Goal: Information Seeking & Learning: Learn about a topic

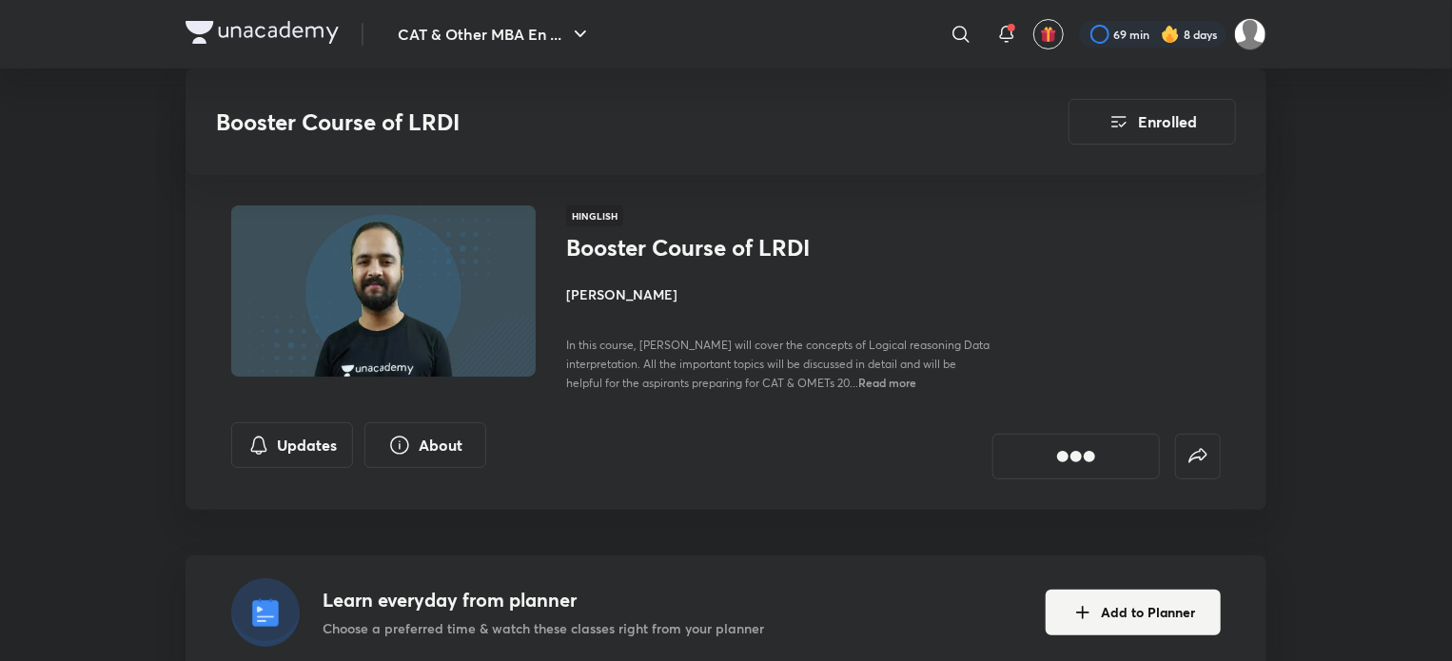
scroll to position [988, 0]
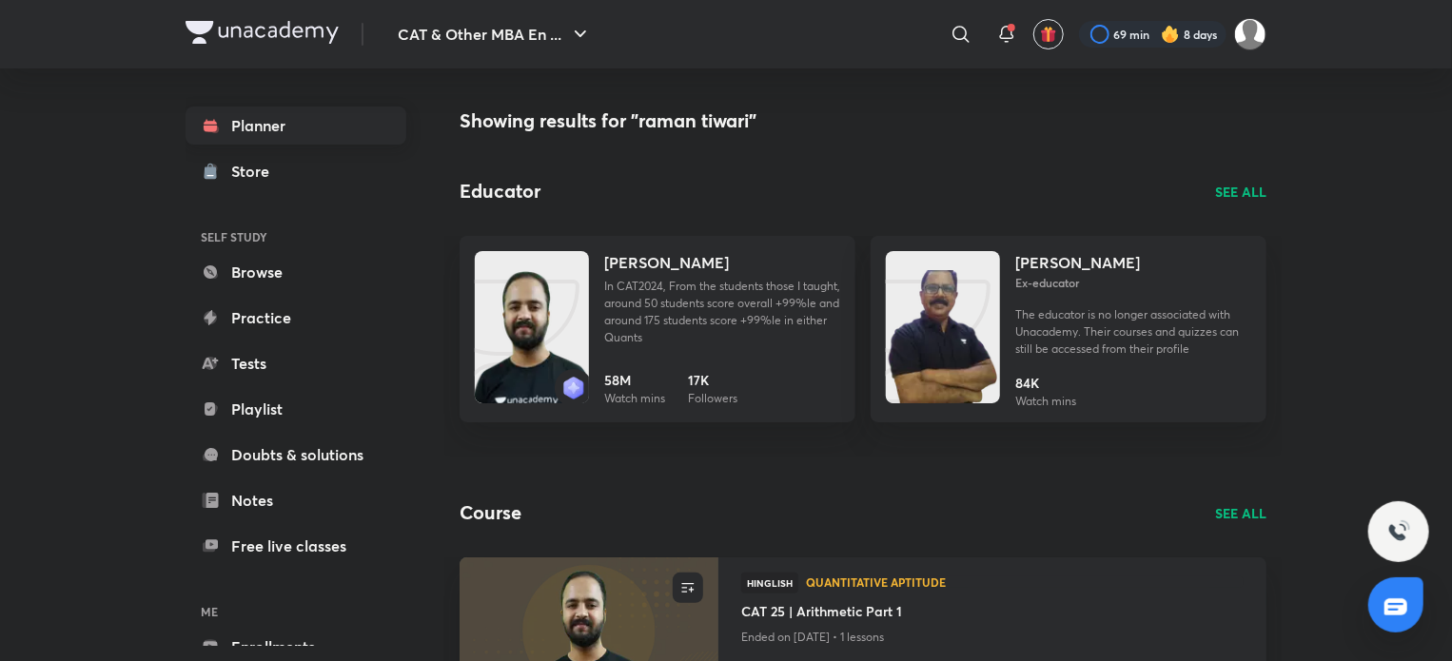
click at [255, 117] on link "Planner" at bounding box center [296, 126] width 221 height 38
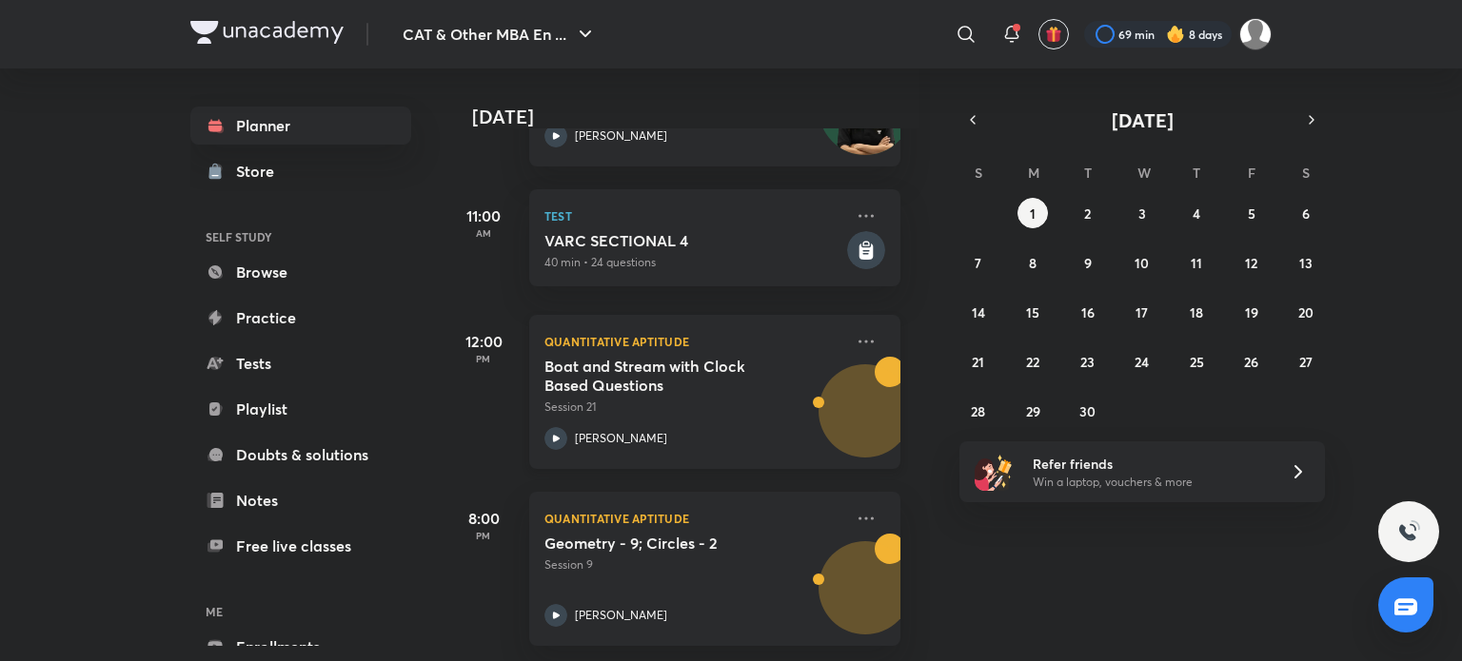
scroll to position [416, 19]
click at [1080, 216] on button "2" at bounding box center [1088, 213] width 30 height 30
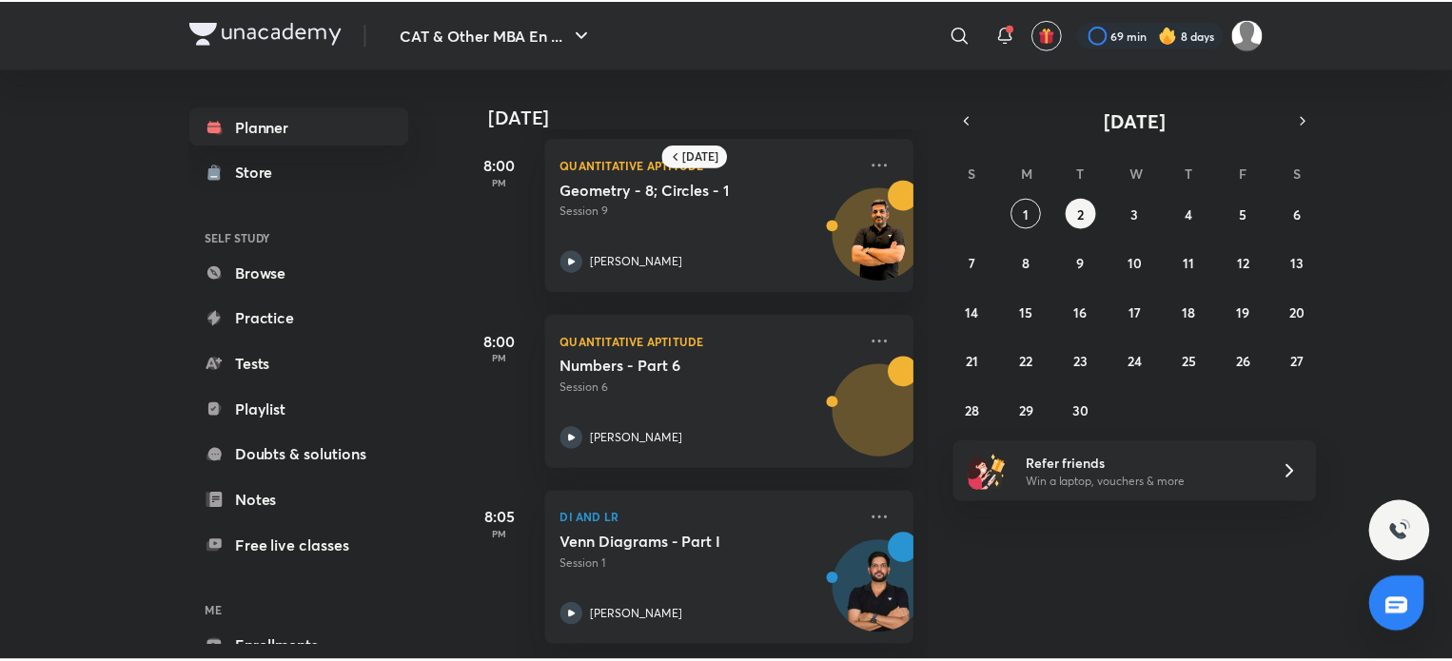
scroll to position [685, 0]
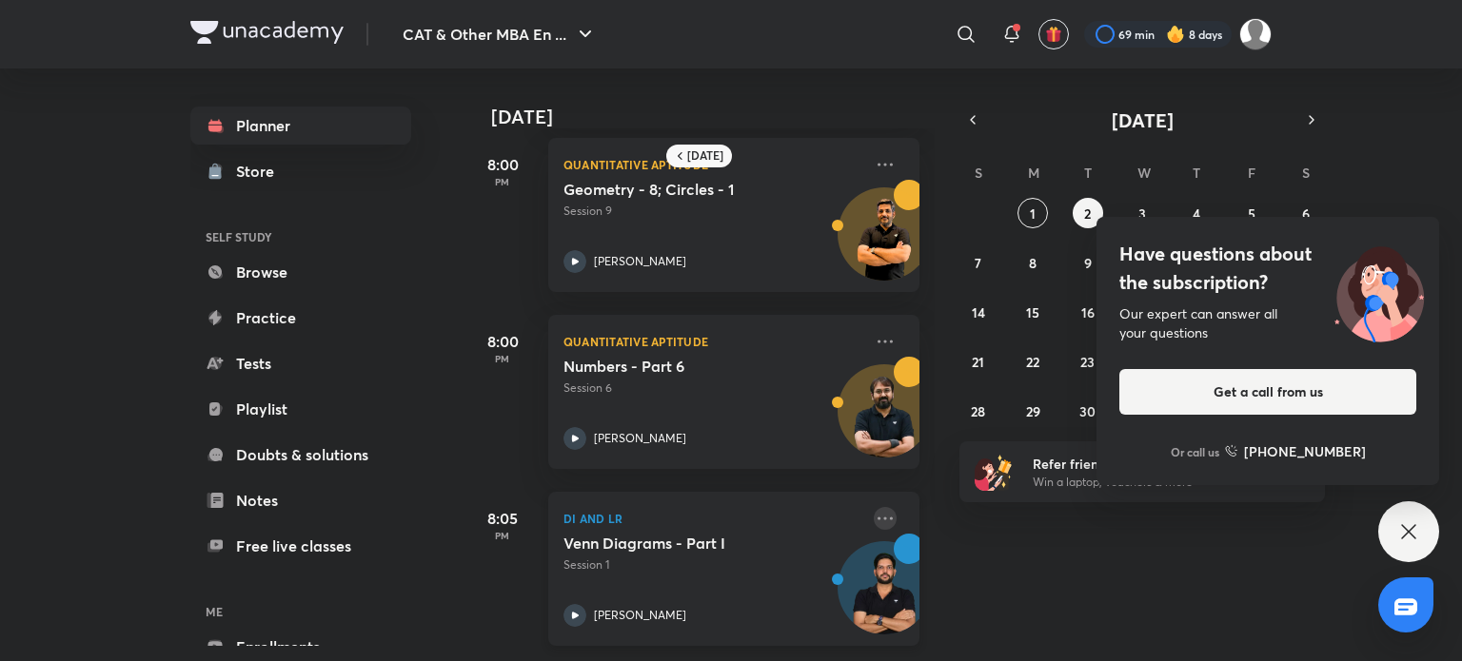
click at [874, 512] on icon at bounding box center [885, 518] width 23 height 23
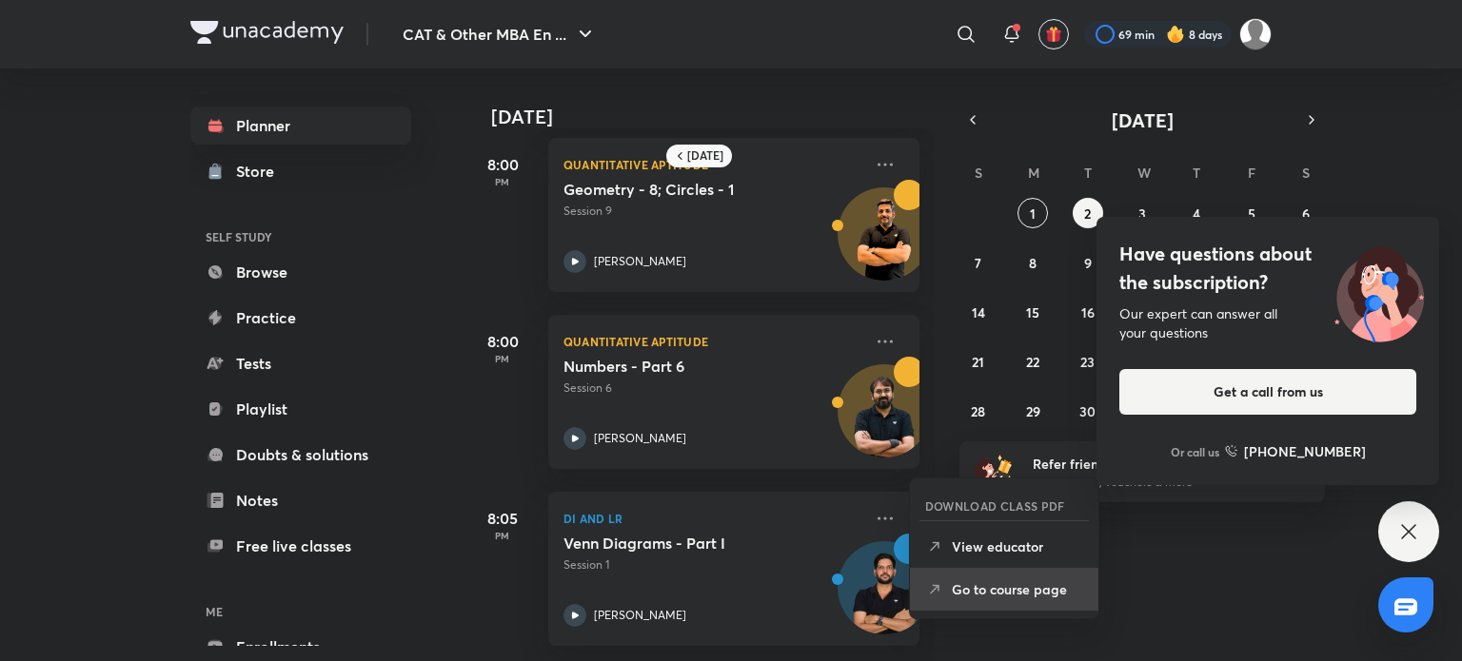
click at [952, 585] on p "Go to course page" at bounding box center [1017, 590] width 131 height 20
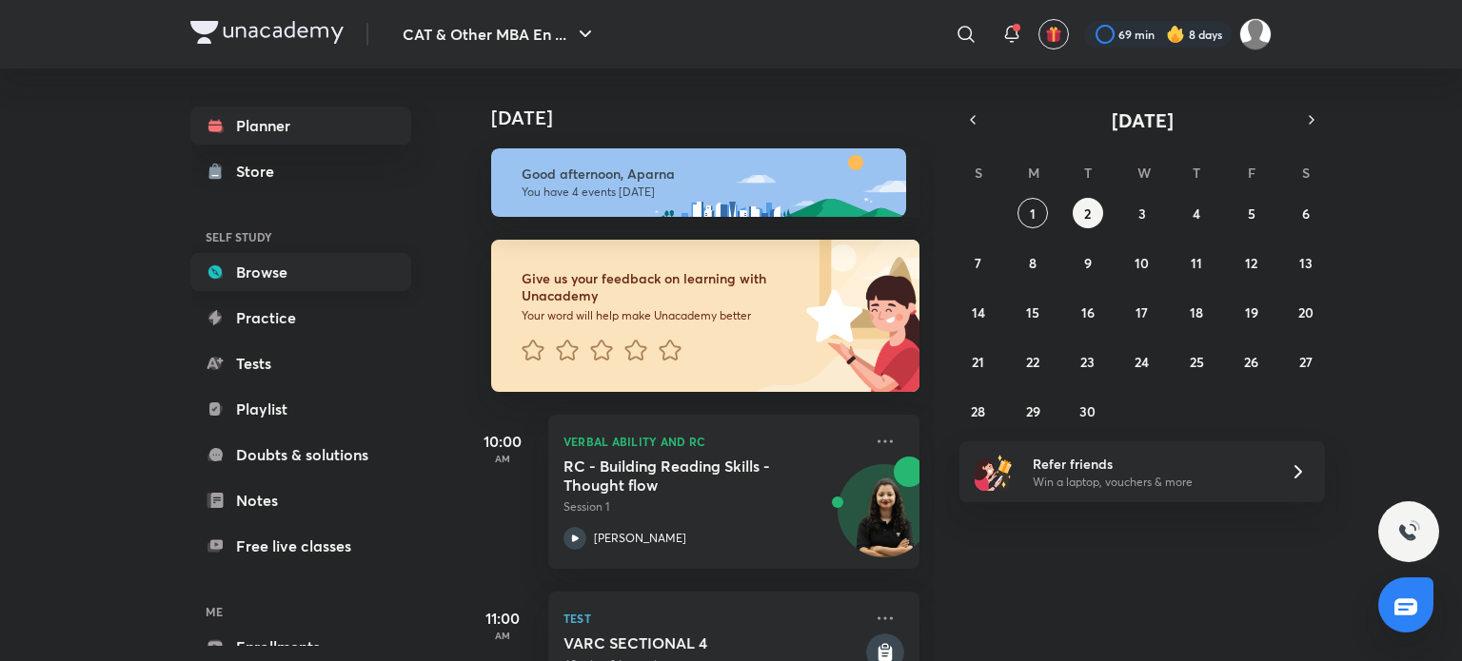
click at [341, 274] on link "Browse" at bounding box center [300, 272] width 221 height 38
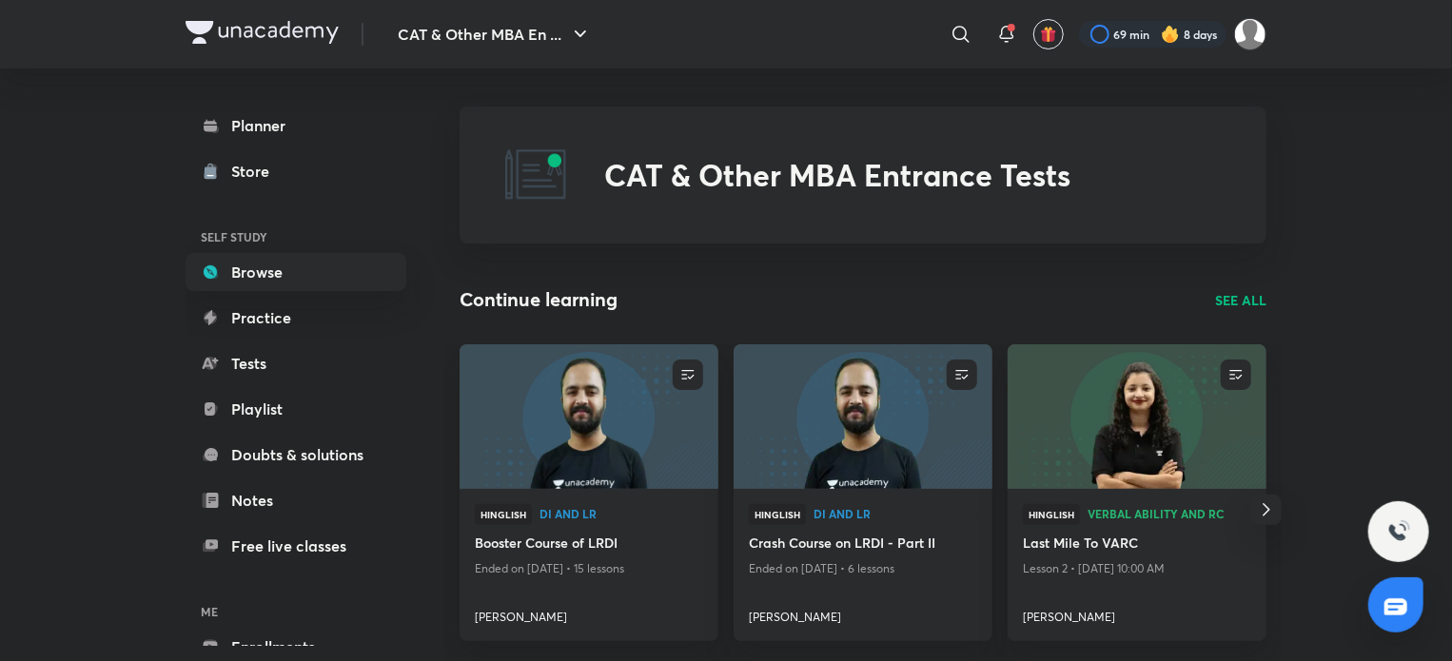
click at [1232, 307] on p "SEE ALL" at bounding box center [1240, 300] width 51 height 20
click at [1238, 300] on p "SEE ALL" at bounding box center [1240, 300] width 51 height 20
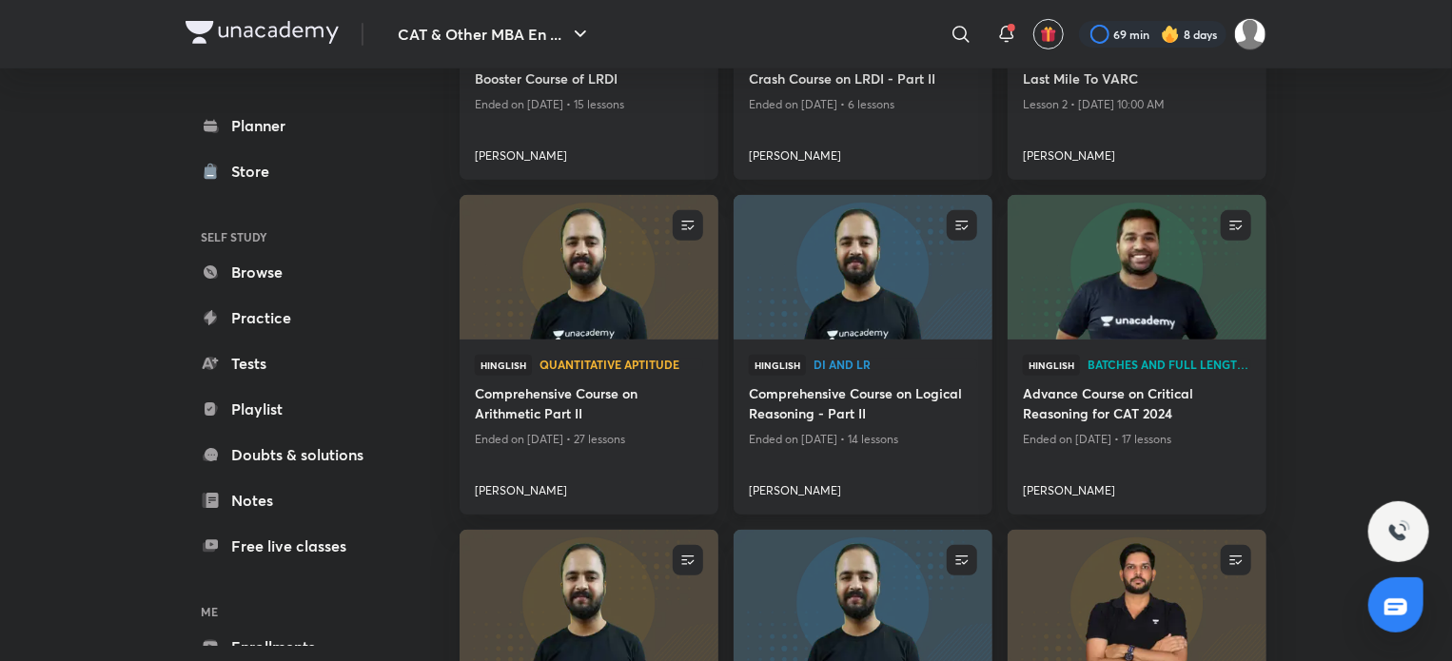
scroll to position [400, 0]
click at [1129, 283] on img at bounding box center [1137, 268] width 264 height 148
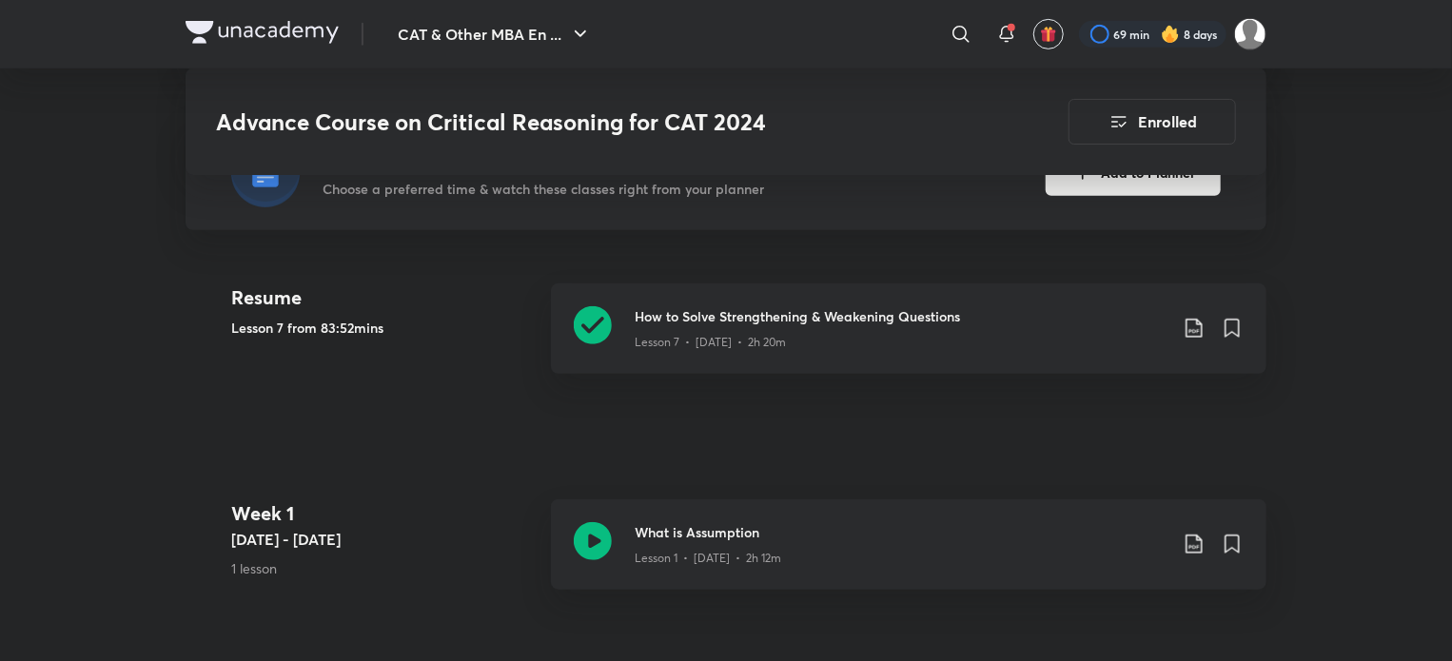
scroll to position [464, 0]
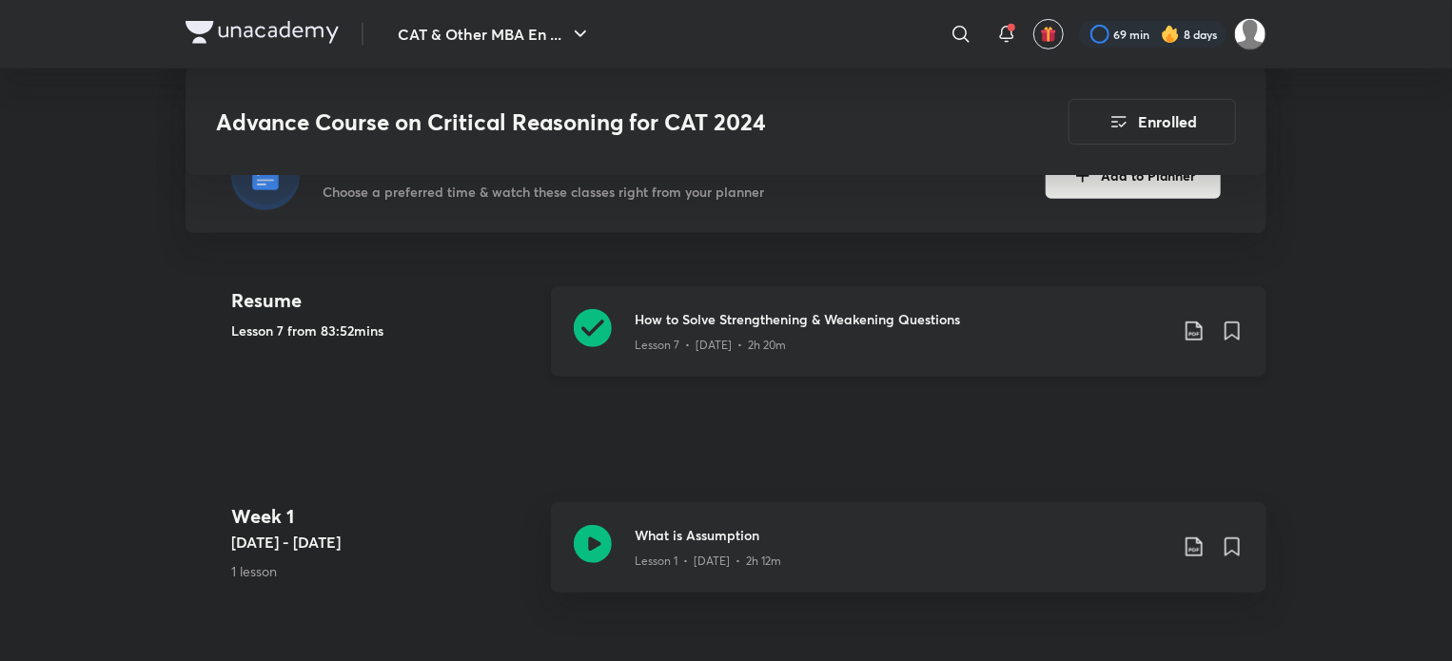
click at [602, 327] on icon at bounding box center [593, 328] width 38 height 38
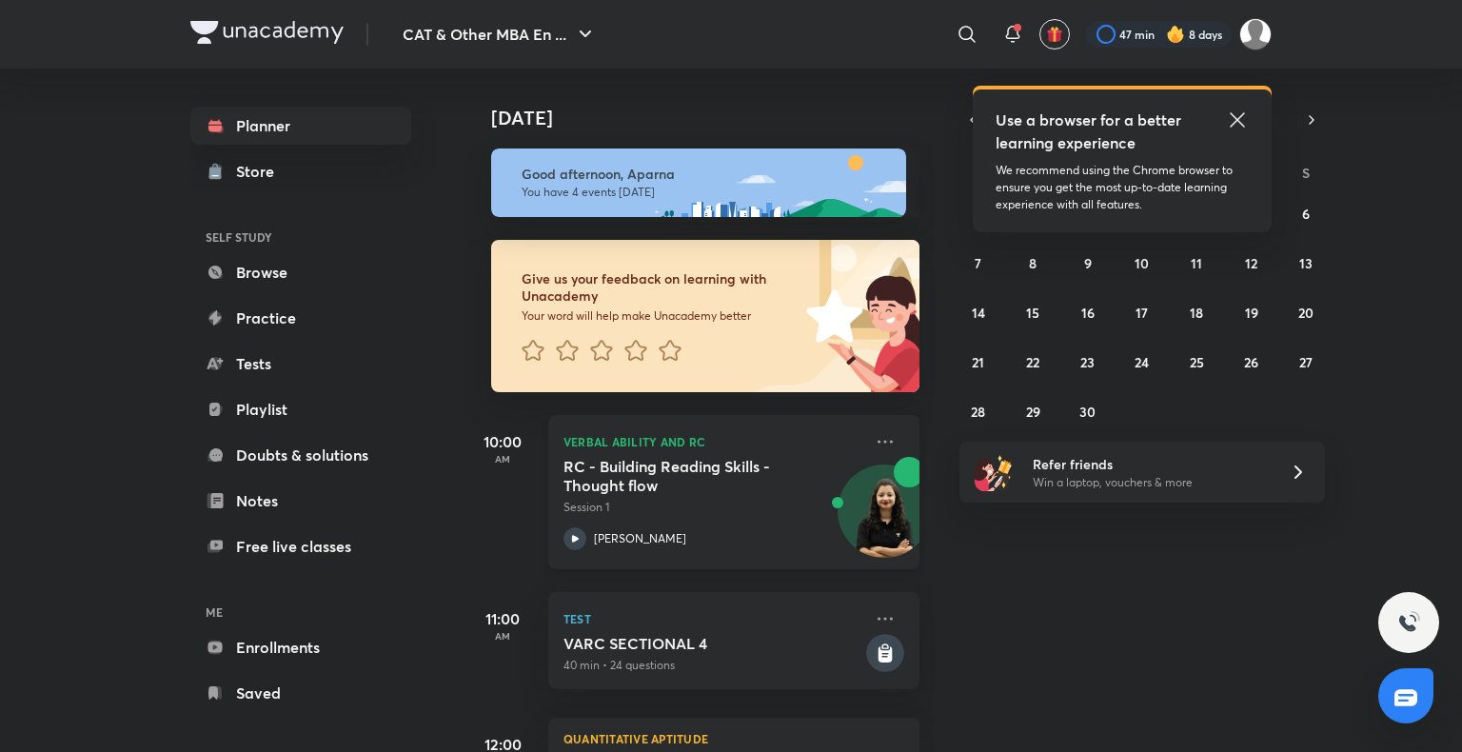
scroll to position [326, 19]
click at [306, 260] on link "Browse" at bounding box center [300, 272] width 221 height 38
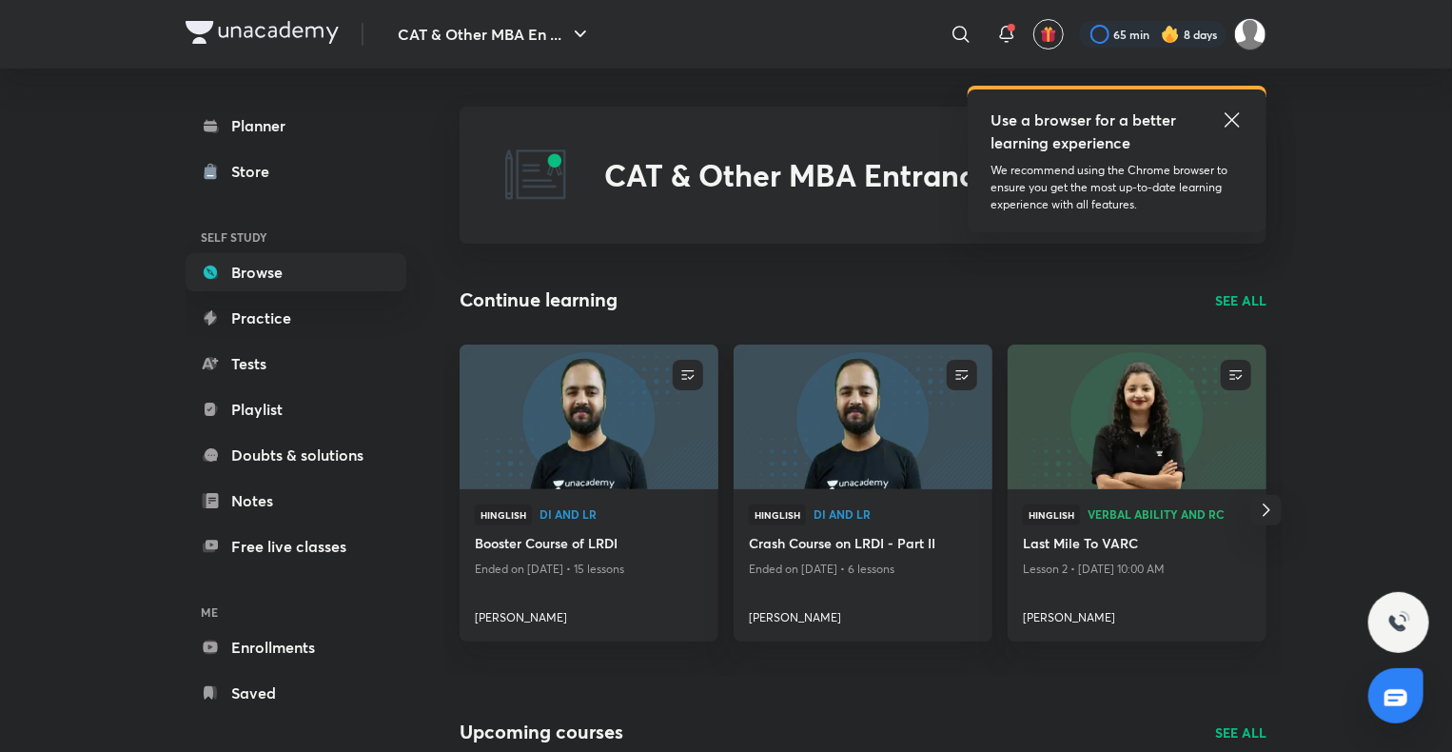
click at [1249, 299] on p "SEE ALL" at bounding box center [1240, 300] width 51 height 20
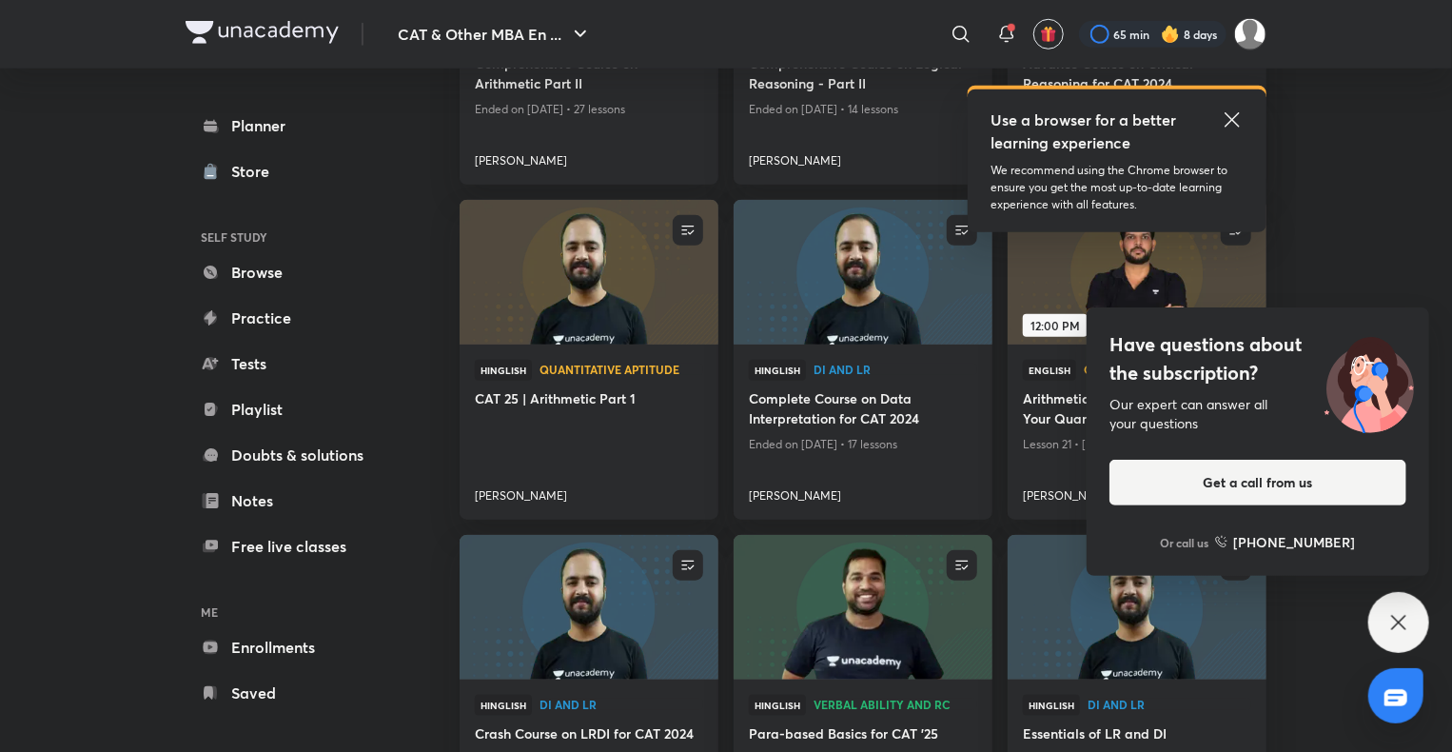
scroll to position [768, 0]
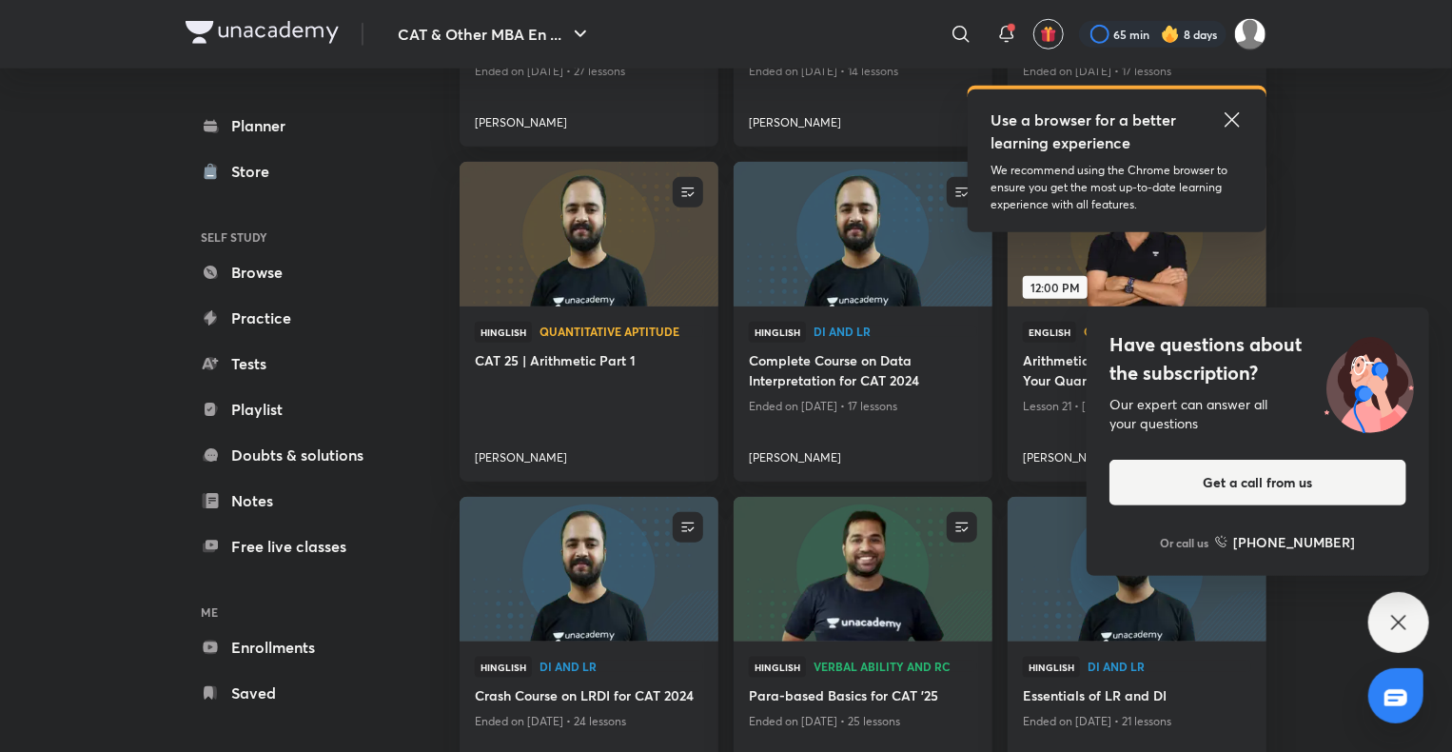
click at [1396, 621] on icon at bounding box center [1399, 622] width 23 height 23
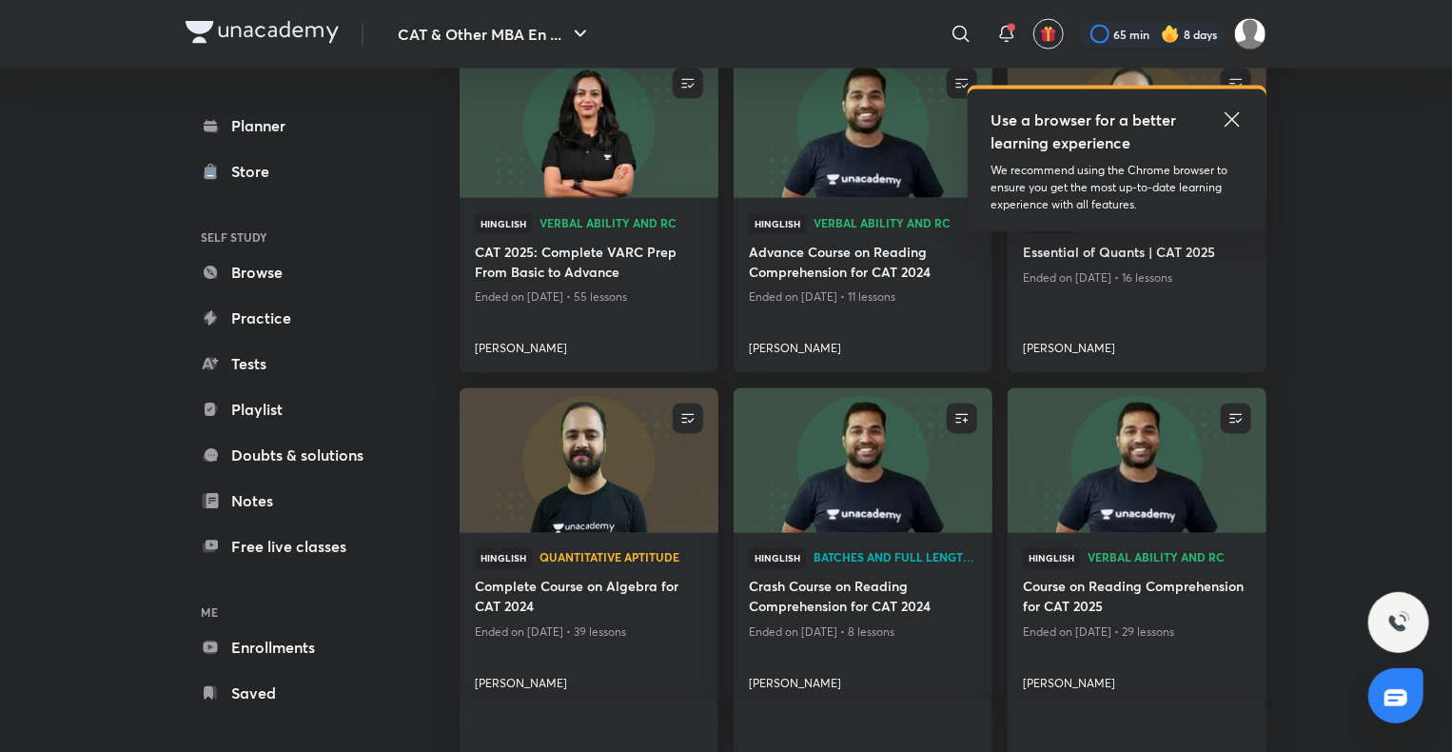
scroll to position [1529, 0]
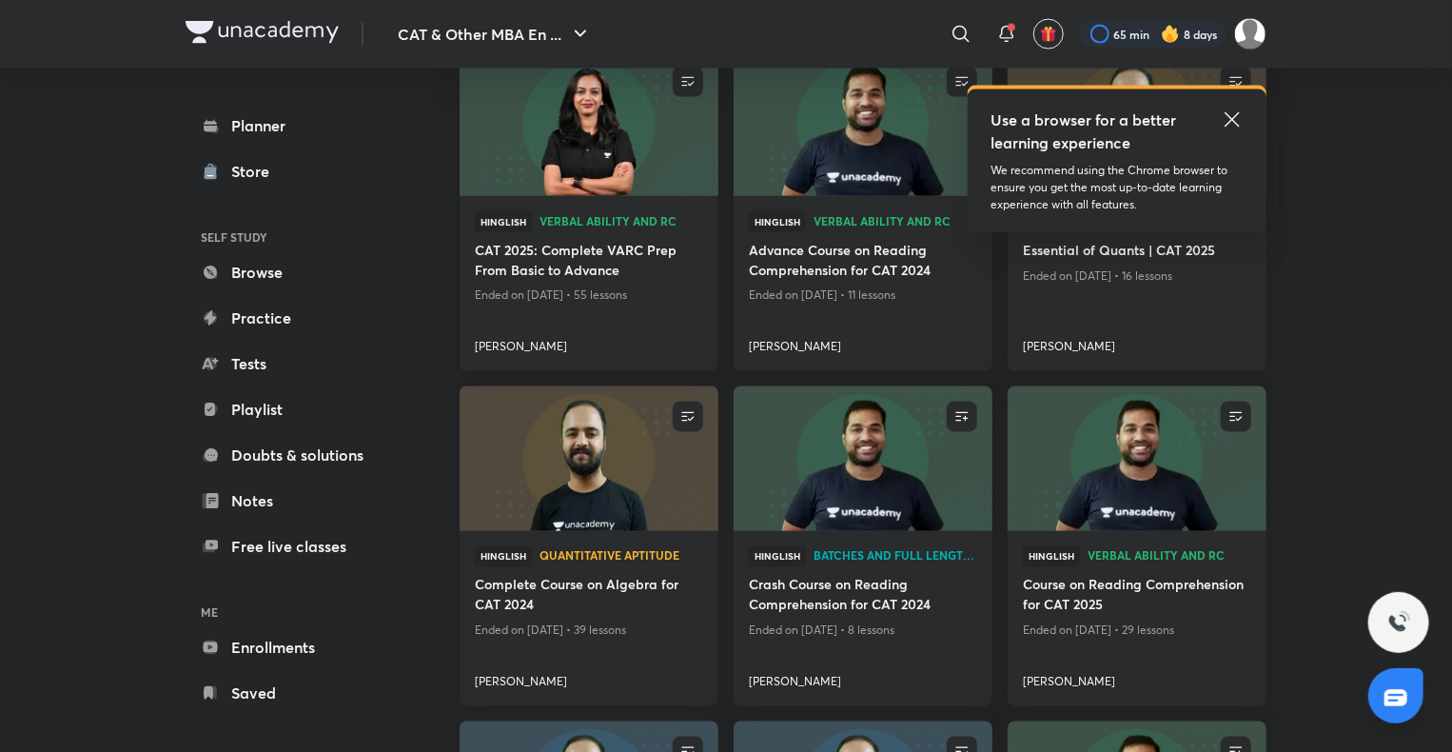
click at [660, 463] on img at bounding box center [589, 459] width 264 height 148
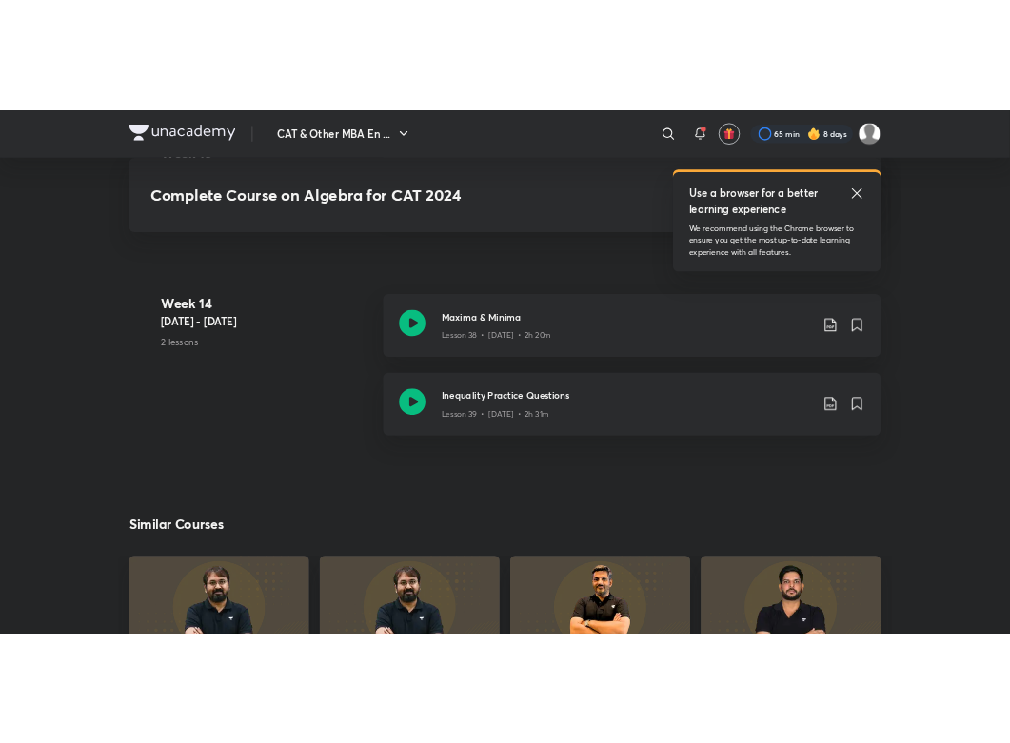
scroll to position [6251, 0]
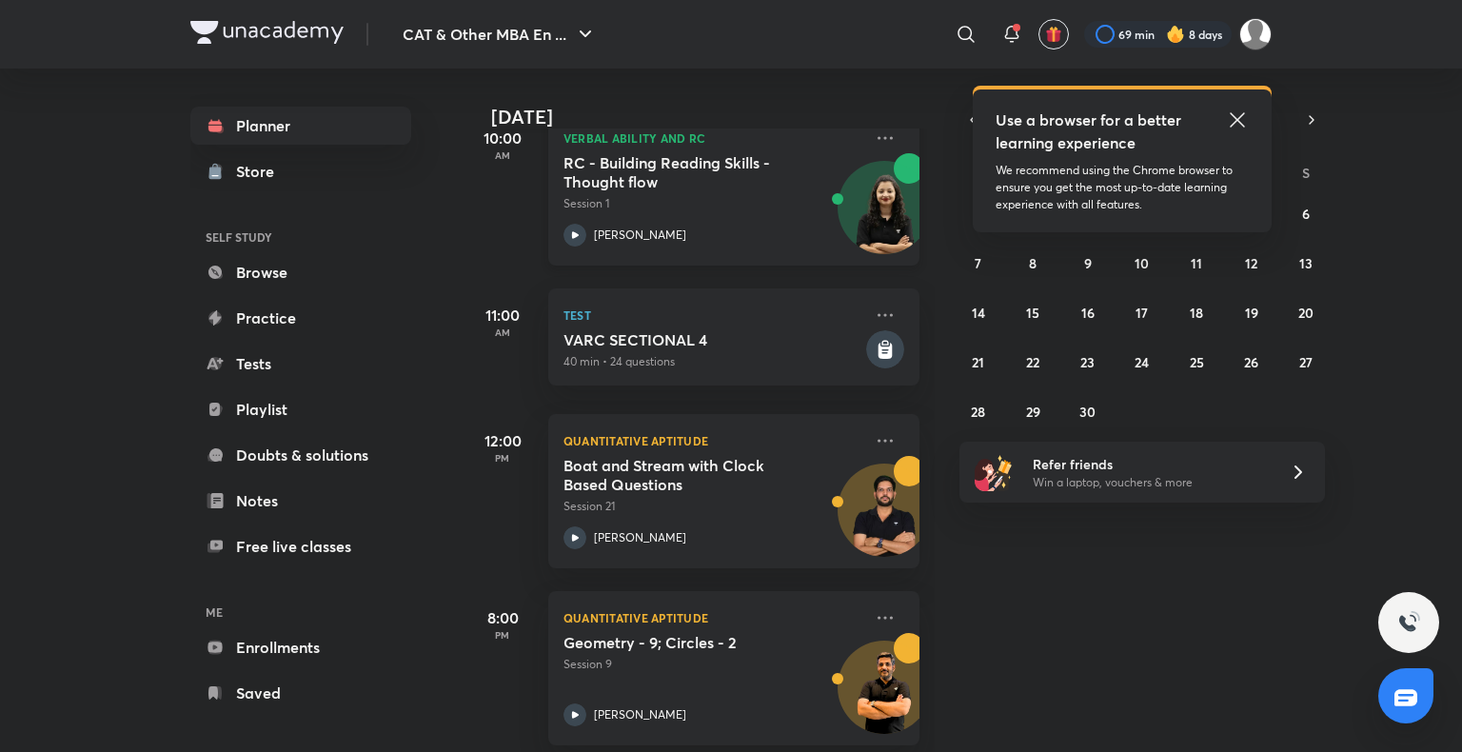
scroll to position [305, 0]
